Goal: Task Accomplishment & Management: Use online tool/utility

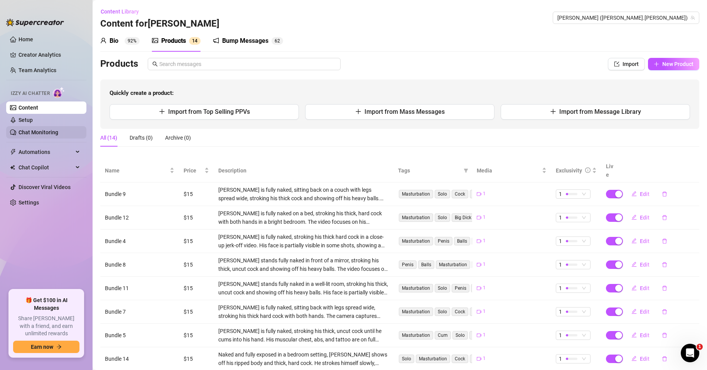
click at [46, 129] on link "Chat Monitoring" at bounding box center [39, 132] width 40 height 6
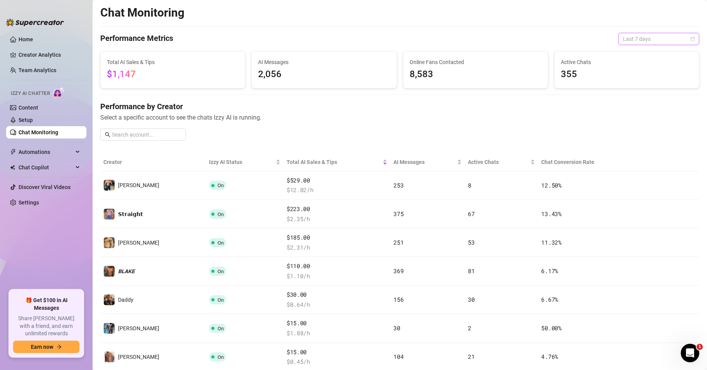
click at [636, 41] on span "Last 7 days" at bounding box center [659, 39] width 72 height 12
click at [636, 50] on div "Last 24 hours" at bounding box center [652, 54] width 69 height 8
click at [623, 33] on span "Last 24 hours" at bounding box center [659, 39] width 72 height 12
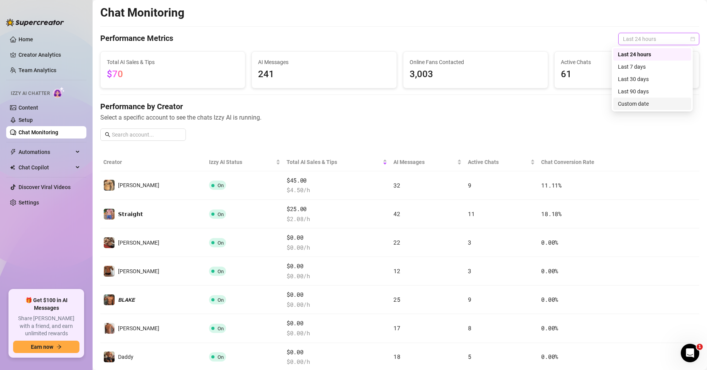
click at [626, 102] on div "Custom date" at bounding box center [652, 104] width 69 height 8
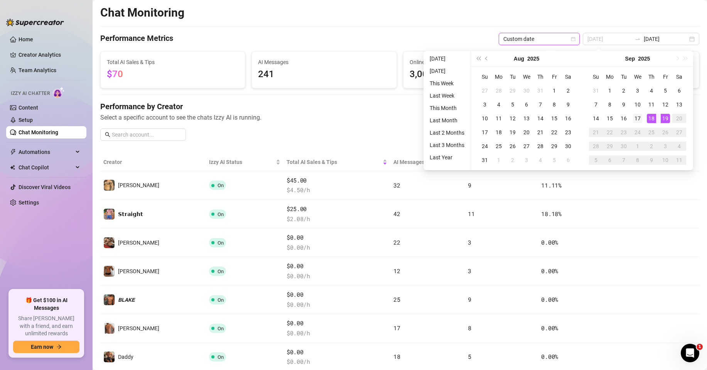
type input "[DATE]"
click at [639, 117] on div "17" at bounding box center [637, 118] width 9 height 9
type input "[DATE]"
click at [664, 120] on div "19" at bounding box center [665, 118] width 9 height 9
